Goal: Find specific page/section: Find specific page/section

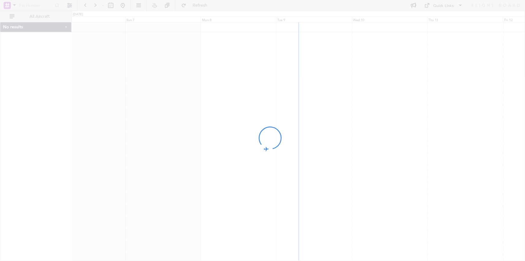
drag, startPoint x: 382, startPoint y: 113, endPoint x: 317, endPoint y: 120, distance: 65.7
click at [317, 120] on div at bounding box center [262, 130] width 525 height 261
drag, startPoint x: 318, startPoint y: 123, endPoint x: 314, endPoint y: 126, distance: 4.7
click at [314, 126] on div at bounding box center [262, 130] width 525 height 261
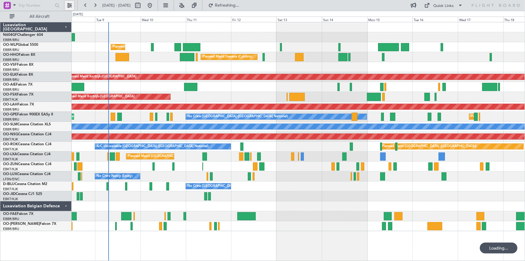
click at [69, 7] on button at bounding box center [70, 6] width 10 height 10
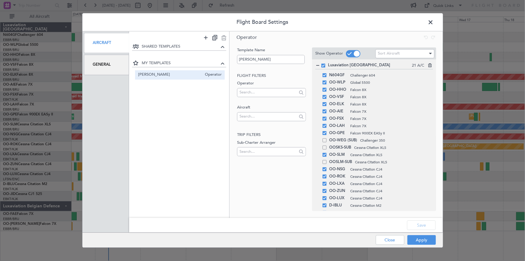
click at [90, 70] on div "General" at bounding box center [106, 65] width 45 height 20
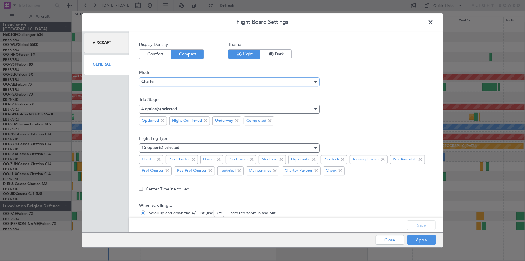
click at [199, 80] on div "Charter" at bounding box center [226, 81] width 171 height 9
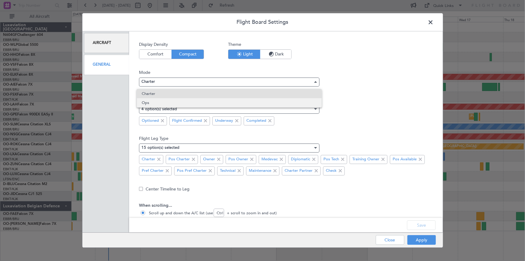
click at [196, 99] on span "Ops" at bounding box center [229, 102] width 175 height 9
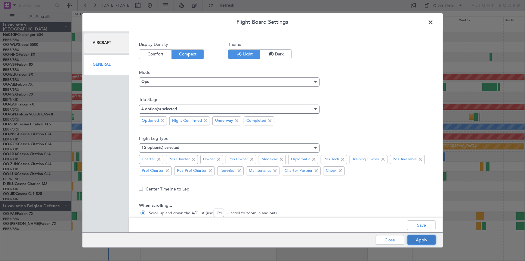
click at [415, 241] on button "Apply" at bounding box center [421, 240] width 29 height 10
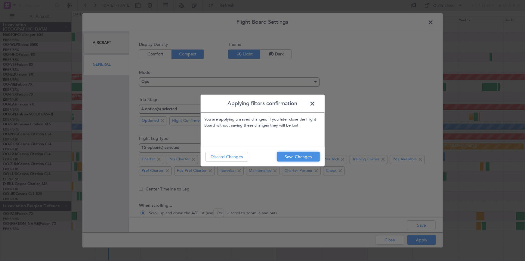
click at [305, 156] on button "Save Changes" at bounding box center [298, 157] width 43 height 10
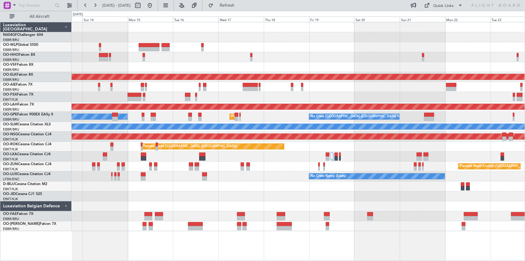
click at [78, 230] on div "Planned Maint Geneva (Cointrin) Planned Maint [GEOGRAPHIC_DATA]-[GEOGRAPHIC_DAT…" at bounding box center [298, 126] width 453 height 208
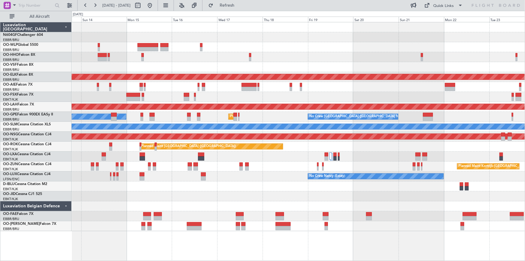
click at [240, 119] on div "Planned Maint [GEOGRAPHIC_DATA] ([GEOGRAPHIC_DATA] National) No Crew [GEOGRAPHI…" at bounding box center [298, 117] width 453 height 10
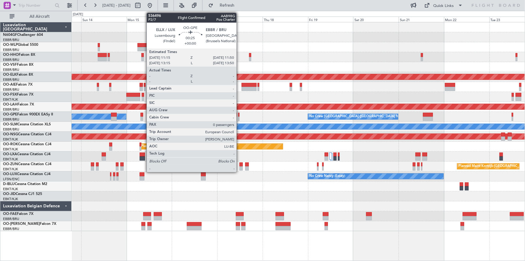
click at [239, 119] on div at bounding box center [238, 118] width 1 height 4
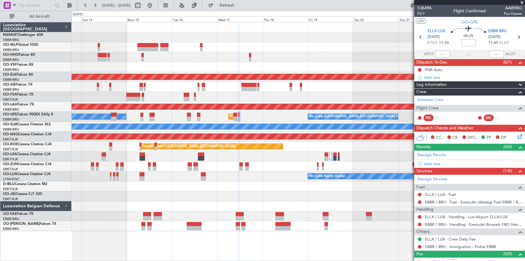
click at [184, 117] on div "Planned Maint [GEOGRAPHIC_DATA] ([GEOGRAPHIC_DATA] National) No Crew [GEOGRAPHI…" at bounding box center [298, 117] width 453 height 10
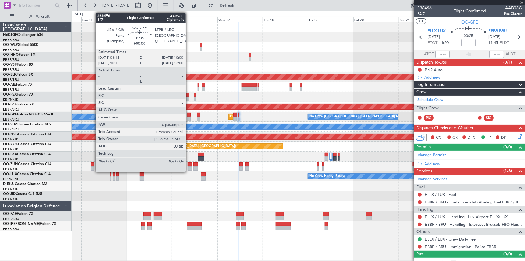
click at [188, 117] on div at bounding box center [188, 118] width 3 height 4
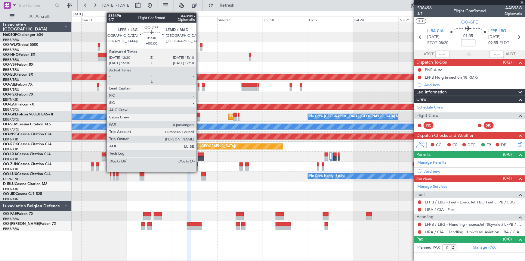
click at [199, 117] on div at bounding box center [198, 118] width 3 height 4
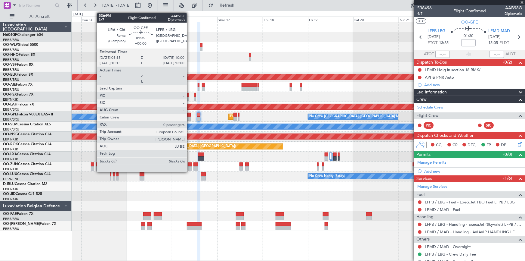
click at [190, 117] on div at bounding box center [188, 118] width 3 height 4
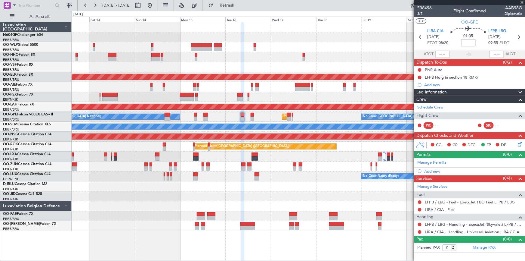
click at [102, 193] on div "Planned Maint Geneva (Cointrin) Planned Maint [GEOGRAPHIC_DATA]-[GEOGRAPHIC_DAT…" at bounding box center [298, 126] width 453 height 208
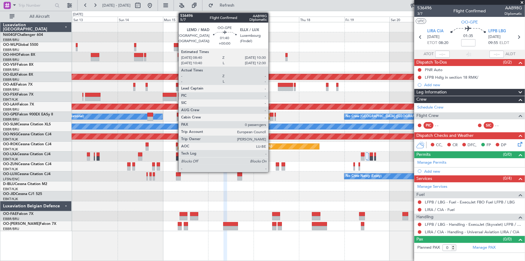
click at [271, 119] on div at bounding box center [272, 118] width 4 height 4
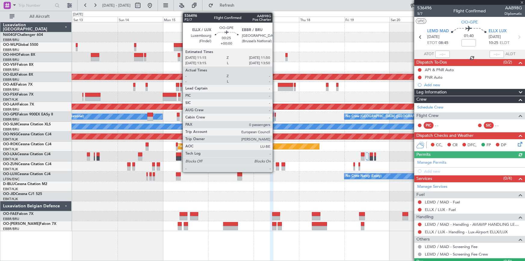
click at [275, 119] on div at bounding box center [275, 118] width 1 height 4
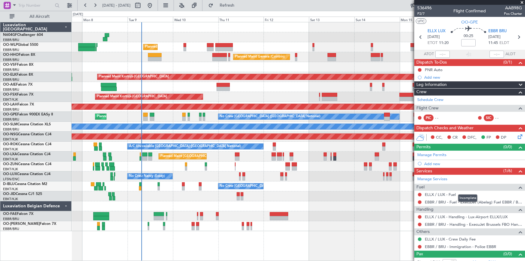
click at [445, 188] on fb-app "[DATE] - [DATE] Refresh Quick Links All Aircraft Planned Maint Liege Planned Ma…" at bounding box center [262, 133] width 525 height 256
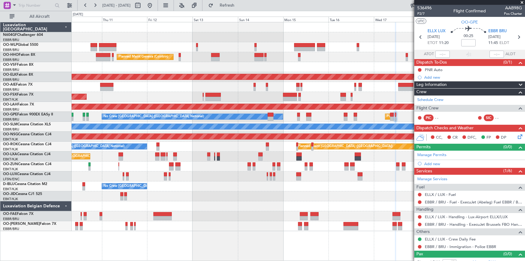
click at [95, 185] on div "Planned Maint Liege Planned Maint Geneva ([GEOGRAPHIC_DATA]) Planned Maint [GEO…" at bounding box center [298, 126] width 453 height 208
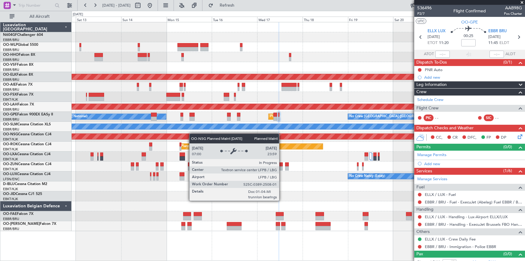
click at [150, 136] on div "Planned Maint Geneva (Cointrin) Planned Maint [GEOGRAPHIC_DATA]-[GEOGRAPHIC_DAT…" at bounding box center [298, 126] width 453 height 208
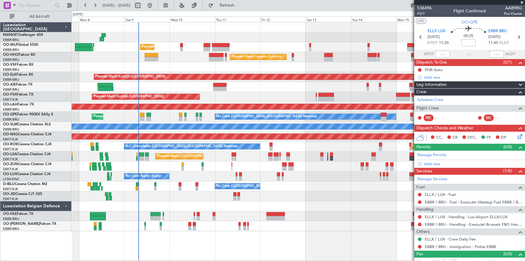
click at [491, 187] on fb-app "[DATE] - [DATE] Refresh Quick Links All Aircraft Planned Maint Liege Planned Ma…" at bounding box center [262, 133] width 525 height 256
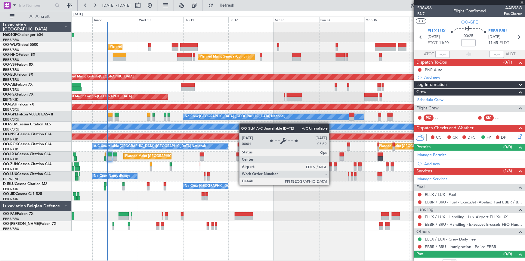
click at [241, 126] on div "Planned Maint Liege Planned Maint Geneva ([GEOGRAPHIC_DATA]) Planned Maint [GEO…" at bounding box center [298, 126] width 453 height 208
